Goal: Transaction & Acquisition: Purchase product/service

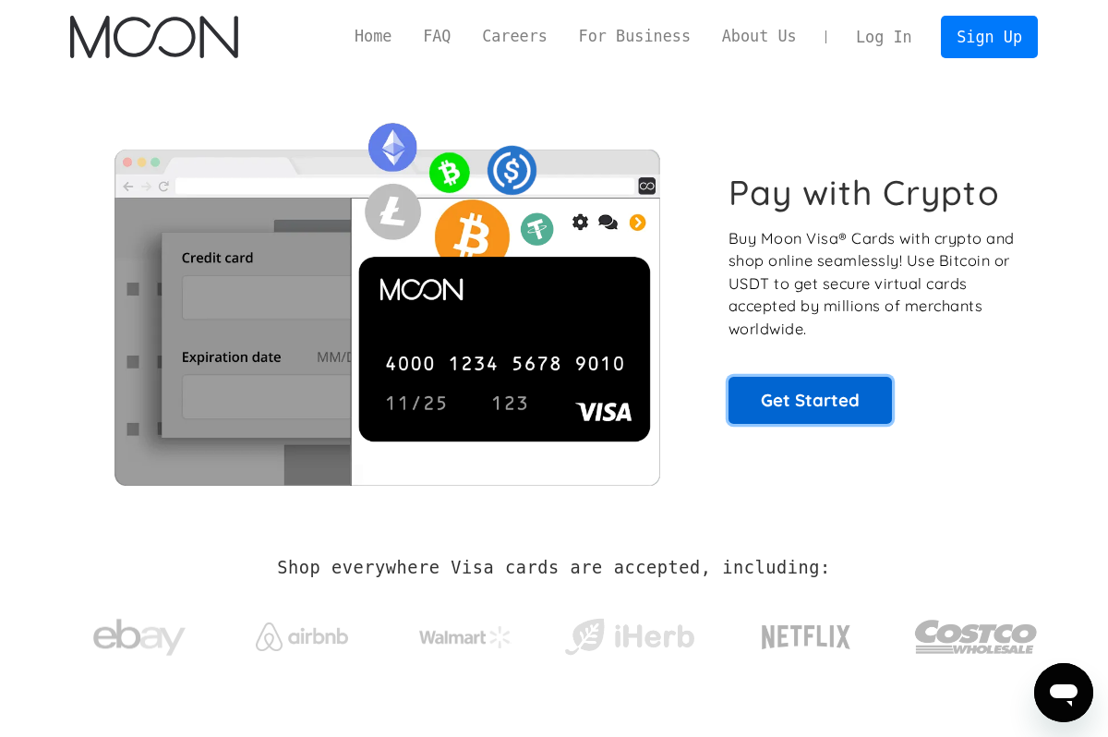
click at [777, 414] on link "Get Started" at bounding box center [810, 400] width 163 height 46
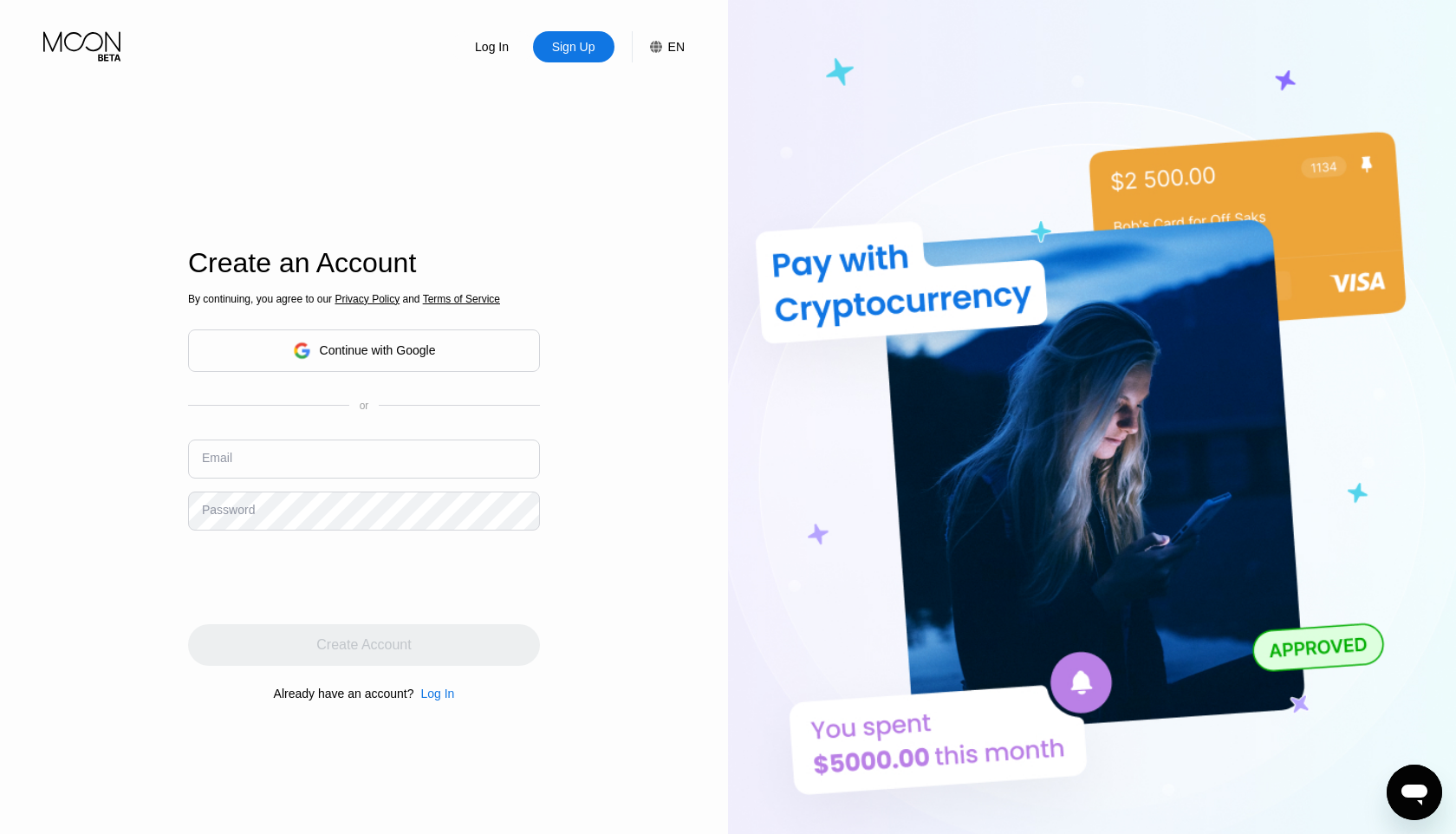
click at [406, 337] on div "Continue with Google" at bounding box center [364, 350] width 143 height 27
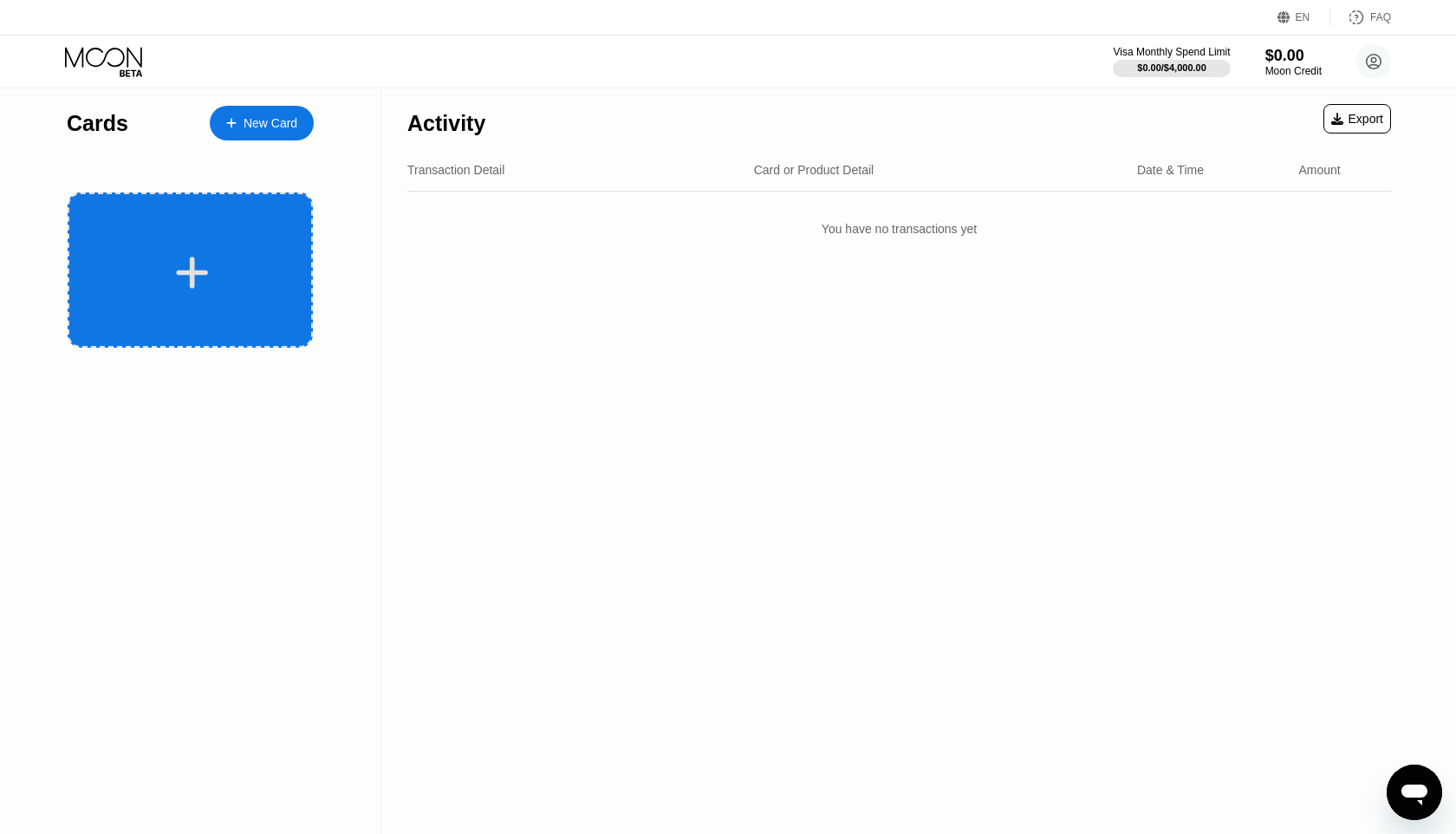
click at [197, 250] on div at bounding box center [190, 269] width 245 height 155
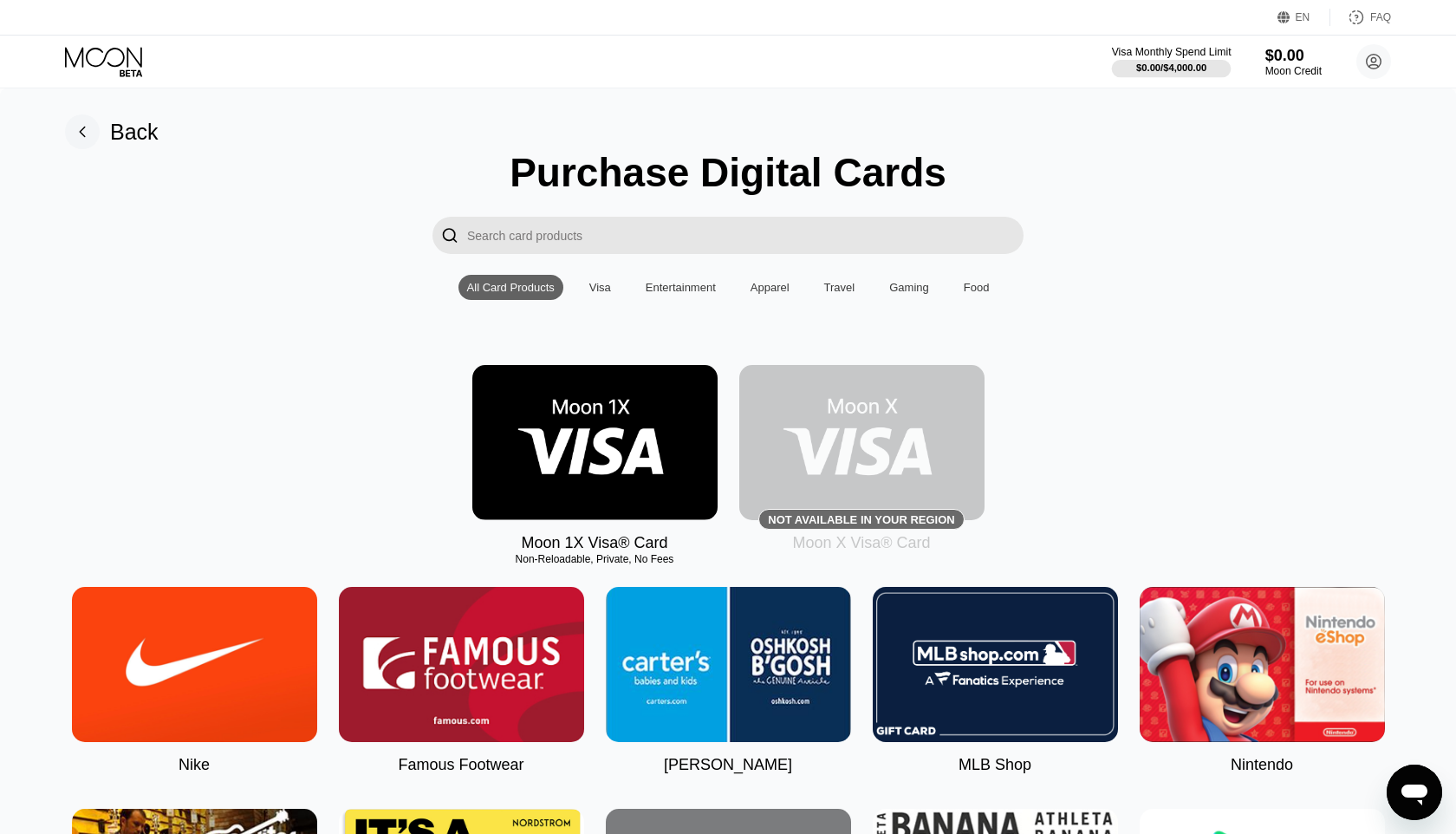
click at [1290, 59] on div "$0.00" at bounding box center [1294, 54] width 58 height 18
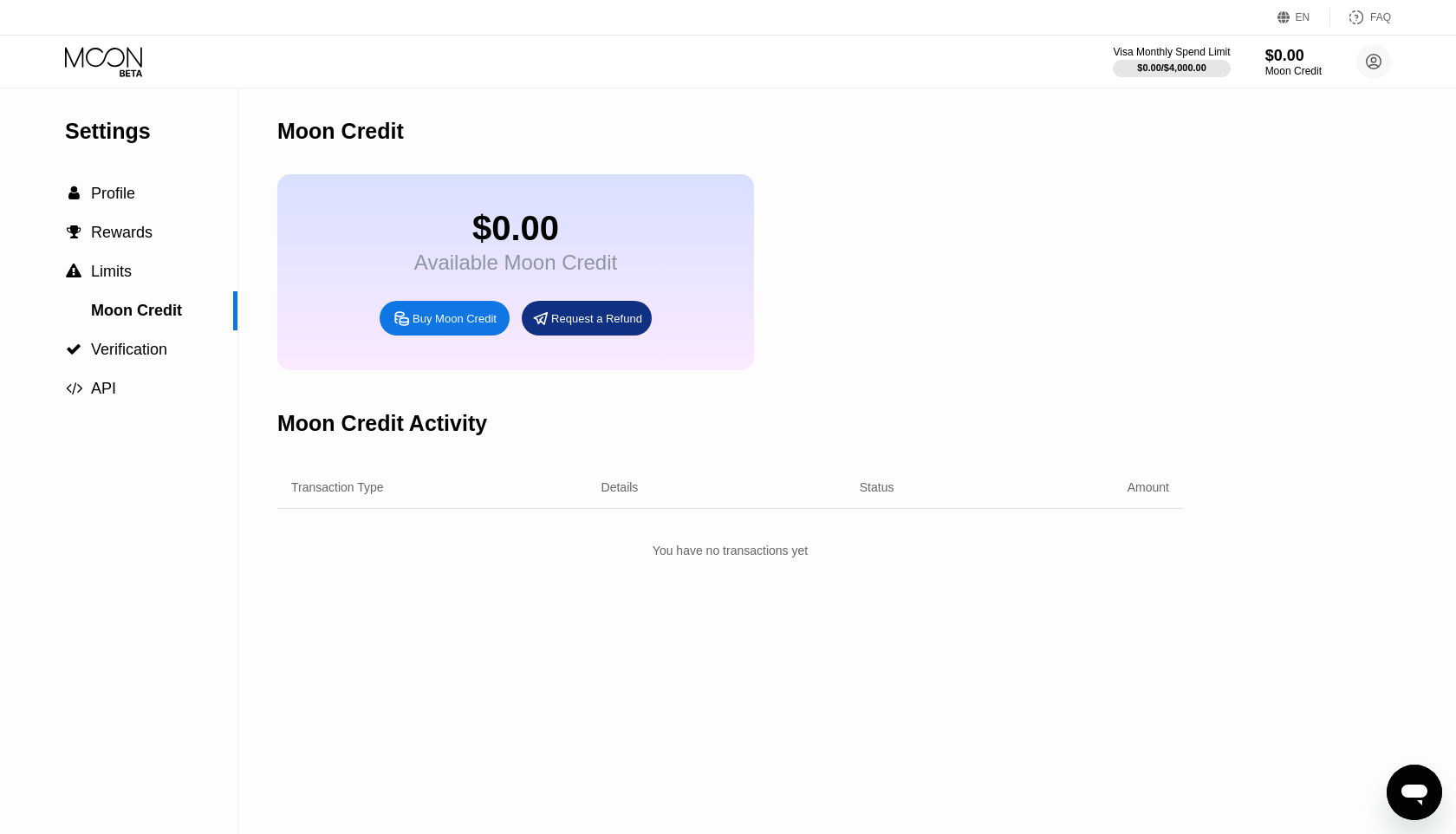
click at [438, 330] on div "Buy Moon Credit" at bounding box center [445, 318] width 130 height 35
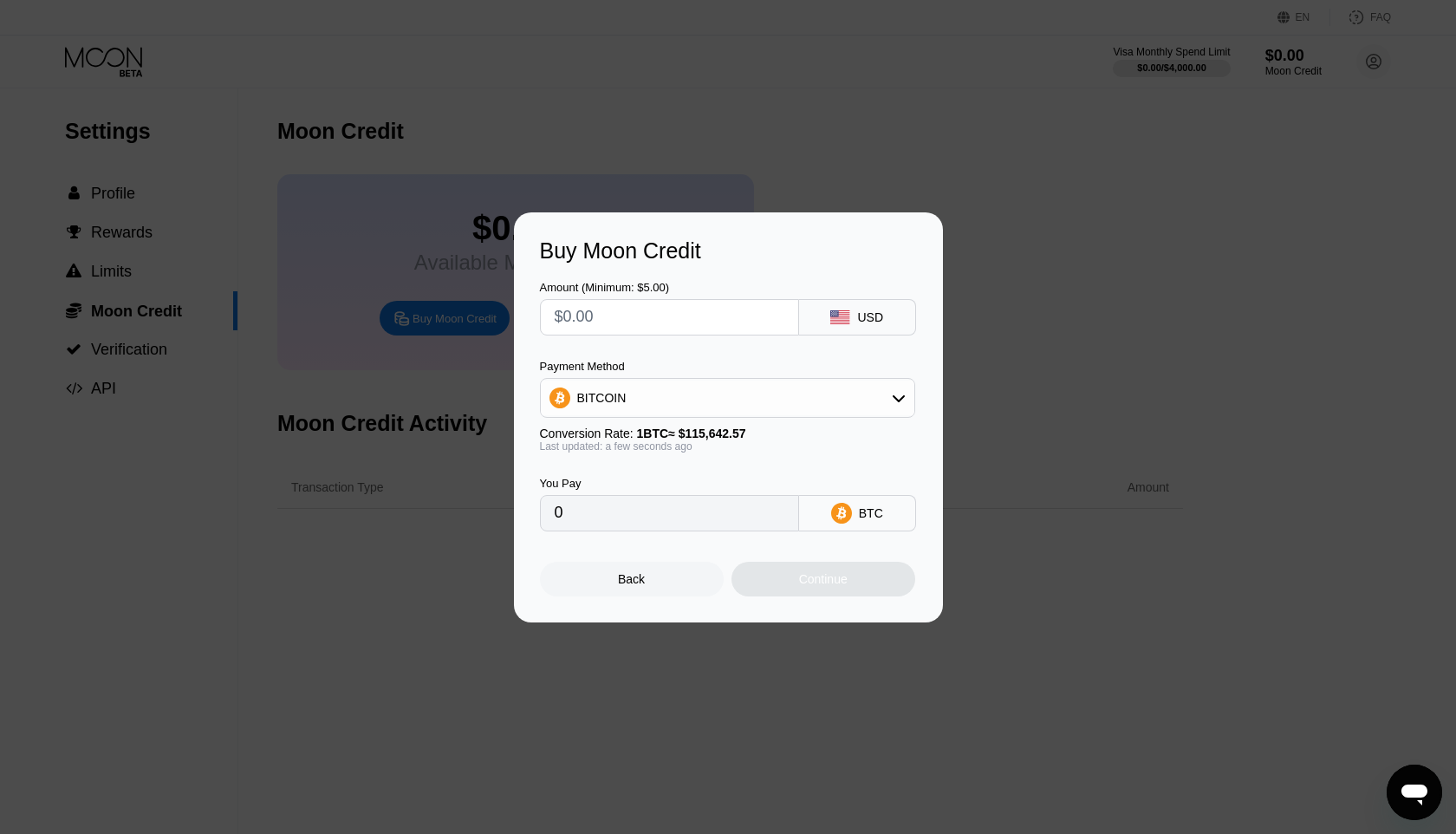
click at [610, 315] on input "text" at bounding box center [669, 317] width 230 height 35
click at [640, 396] on div "BITCOIN" at bounding box center [727, 397] width 373 height 35
click at [640, 395] on div "BITCOIN" at bounding box center [727, 397] width 373 height 35
click at [421, 352] on div "Buy Moon Credit Amount (Minimum: $5.00) USD Payment Method BITCOIN Conversion R…" at bounding box center [728, 417] width 1456 height 410
click at [674, 609] on div "Buy Moon Credit Amount (Minimum: $5.00) USD Payment Method BITCOIN Conversion R…" at bounding box center [728, 417] width 429 height 410
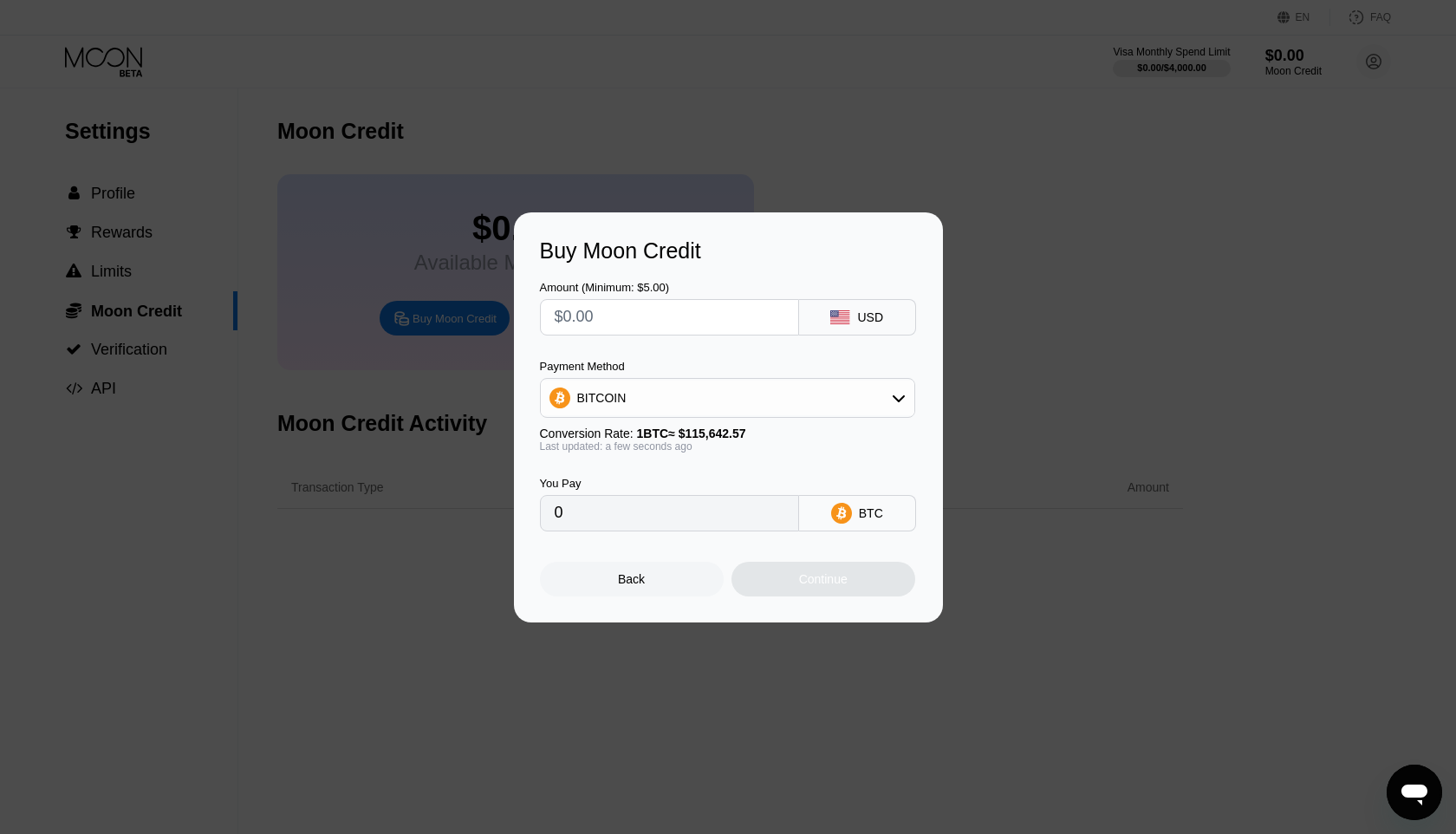
click at [663, 573] on div "Back" at bounding box center [631, 579] width 184 height 35
